Goal: Check status: Check status

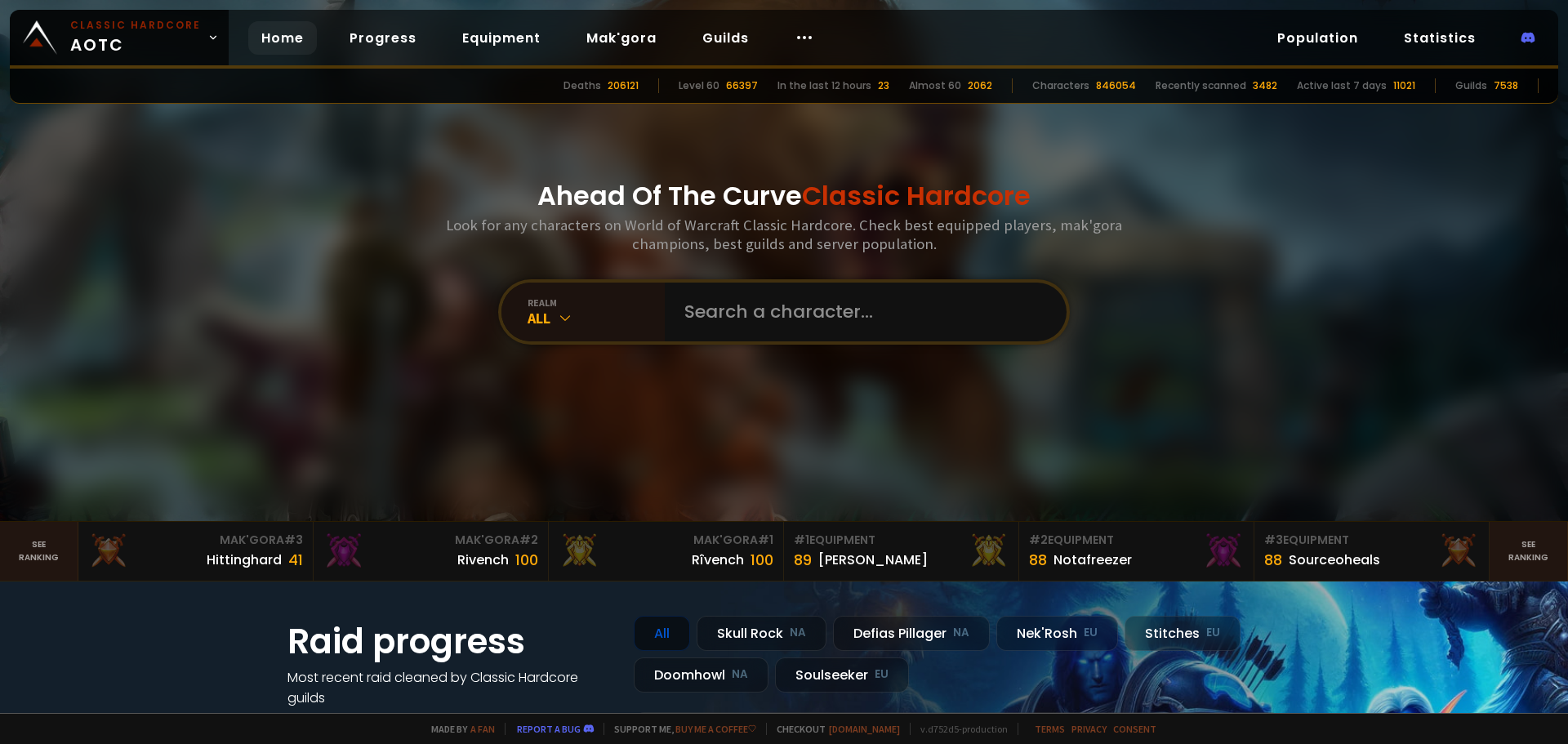
click at [604, 316] on div "All" at bounding box center [596, 318] width 137 height 19
click at [566, 313] on icon at bounding box center [564, 317] width 16 height 16
click at [863, 444] on div "Ahead Of The Curve Classic Hardcore Look for any characters on World of Warcraf…" at bounding box center [784, 260] width 984 height 521
click at [778, 318] on input "text" at bounding box center [860, 311] width 373 height 58
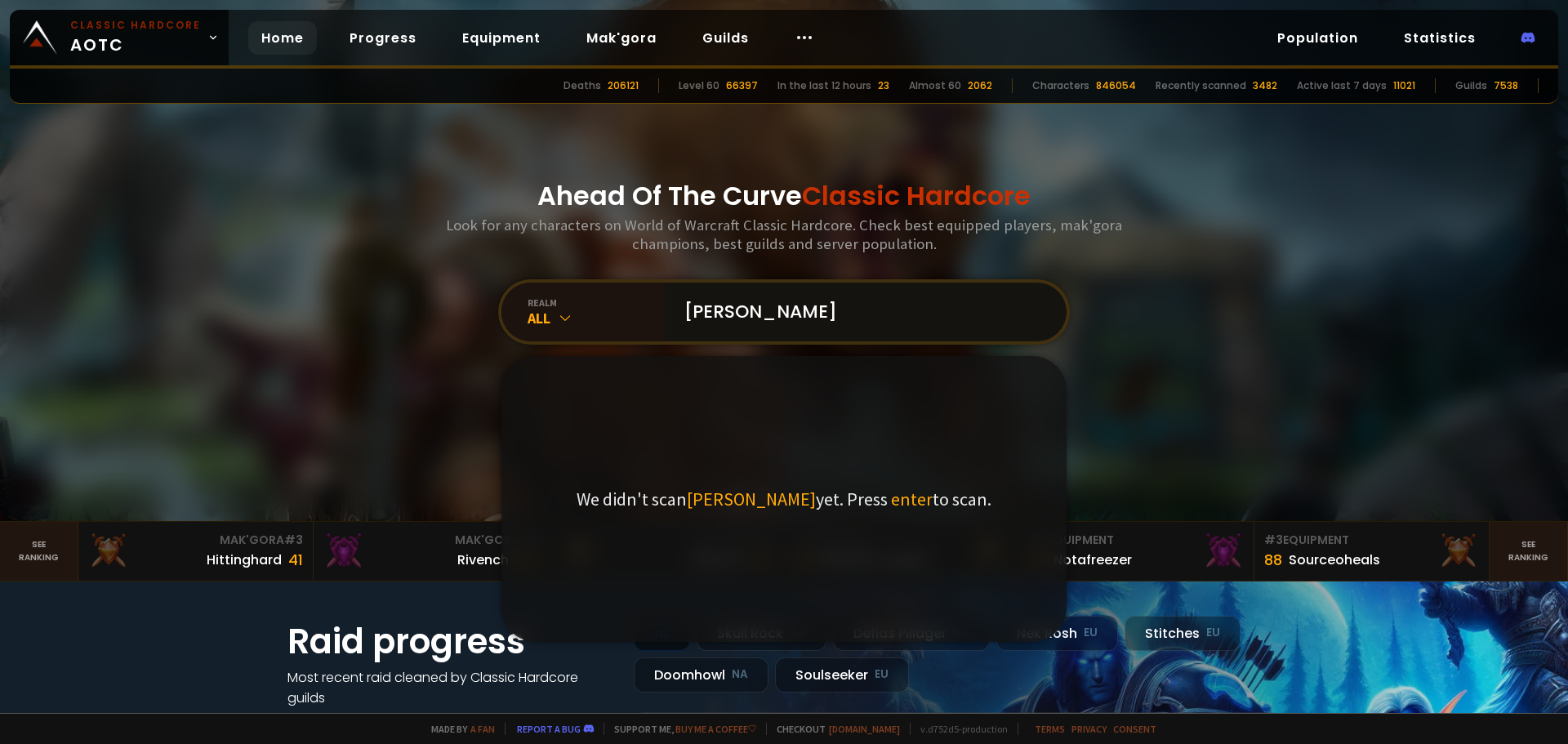
type input "[PERSON_NAME]"
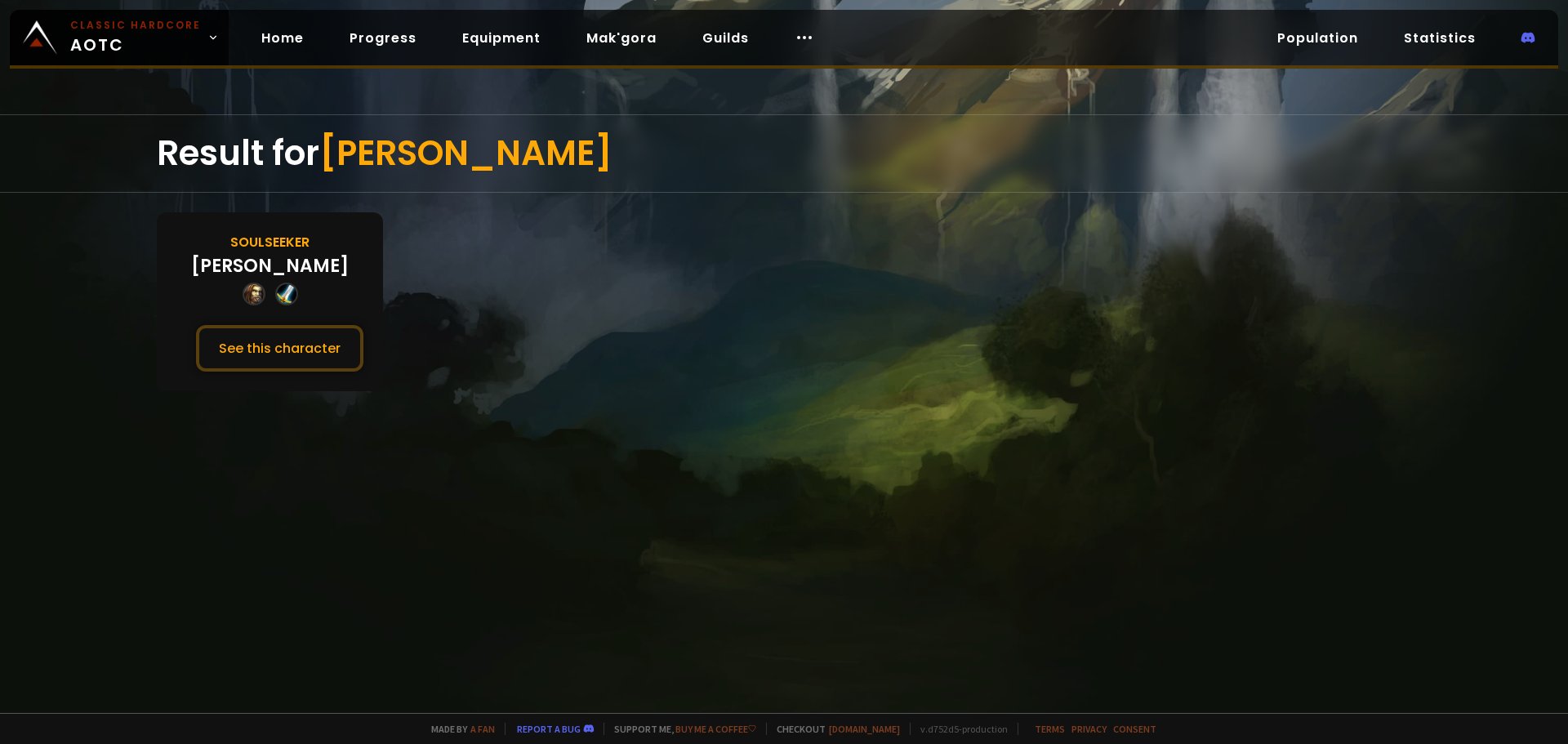
click at [280, 266] on div "[PERSON_NAME]" at bounding box center [269, 265] width 158 height 27
click at [318, 368] on button "See this character" at bounding box center [280, 348] width 168 height 47
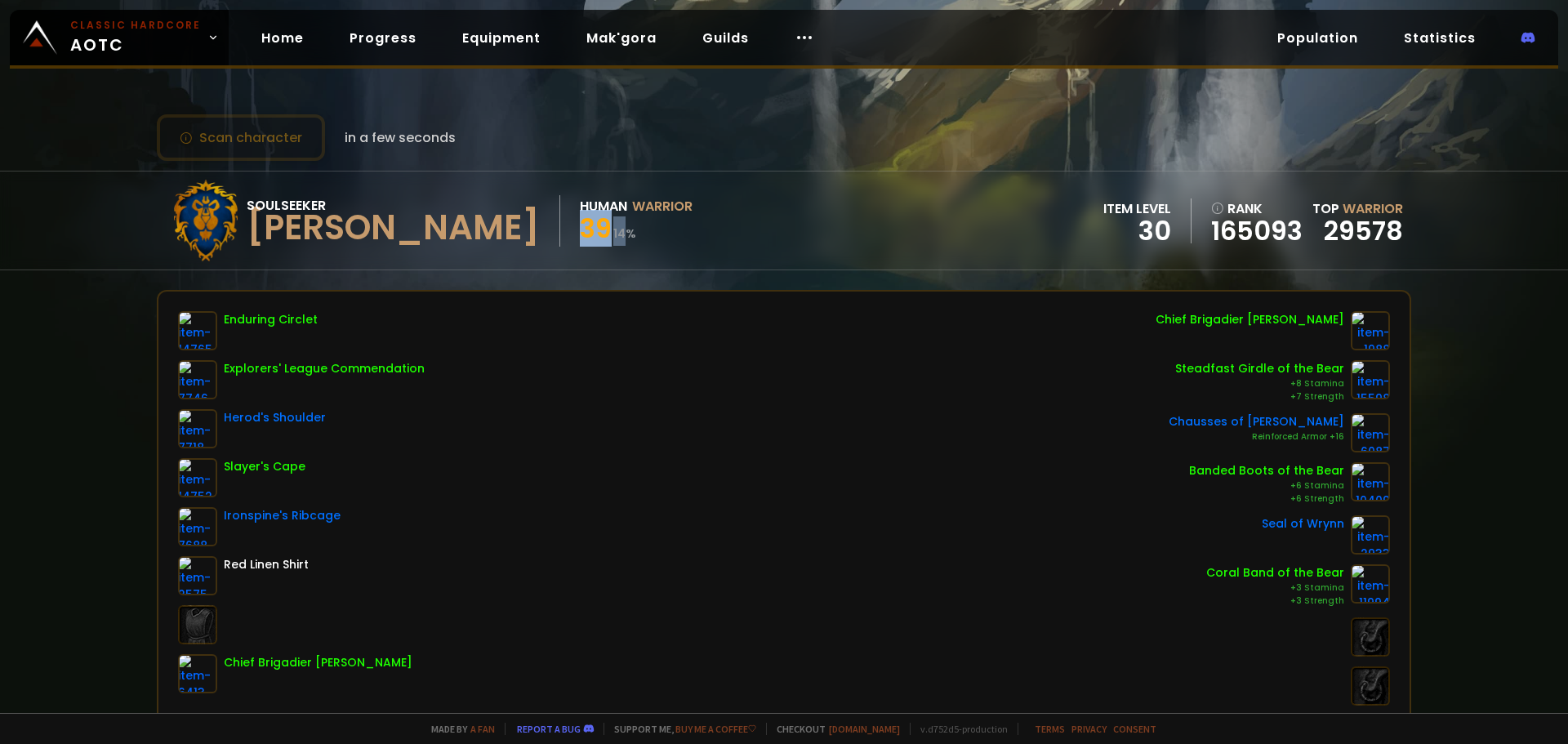
drag, startPoint x: 519, startPoint y: 221, endPoint x: 566, endPoint y: 221, distance: 47.0
click at [579, 221] on div "39 14 %" at bounding box center [636, 231] width 113 height 30
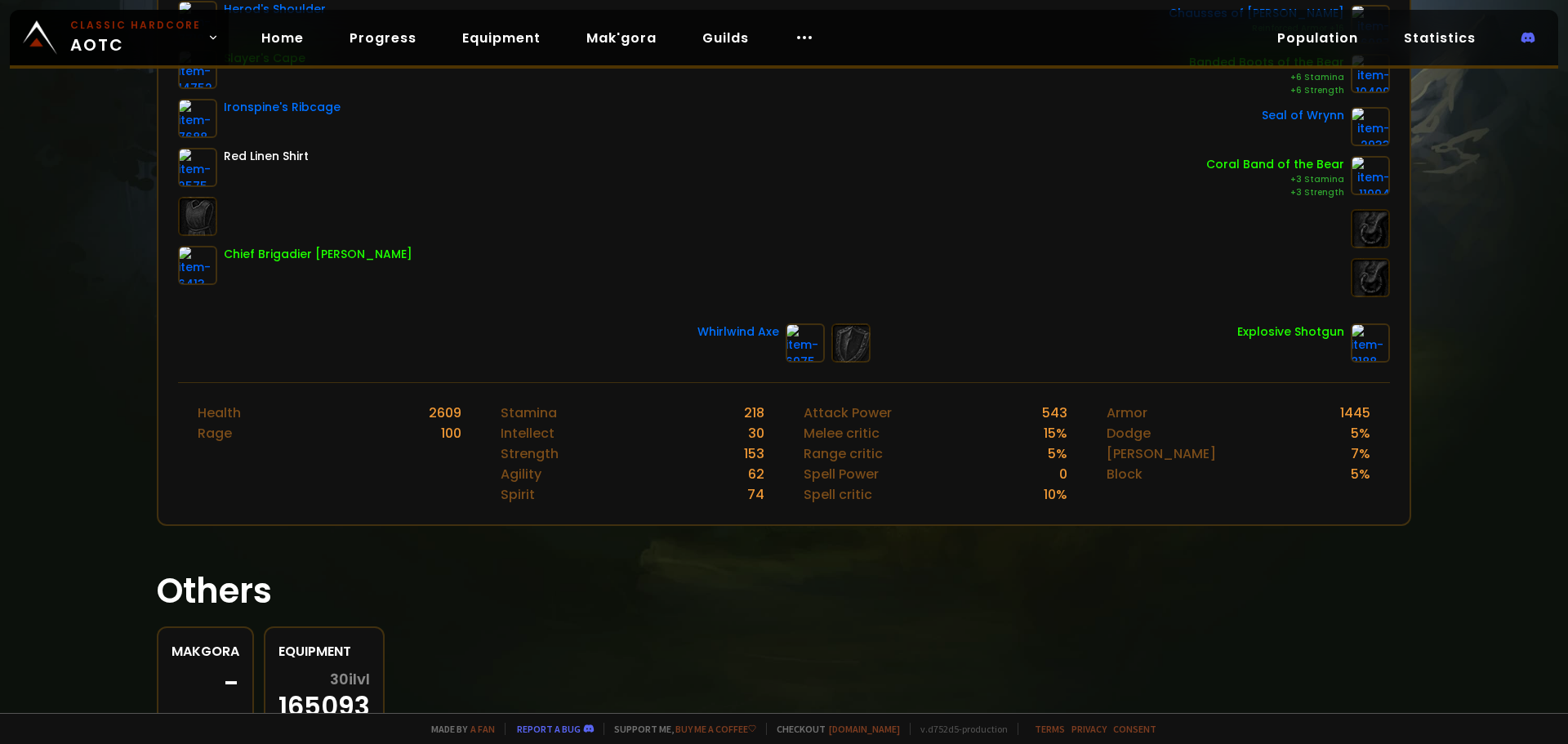
scroll to position [481, 0]
